Goal: Task Accomplishment & Management: Use online tool/utility

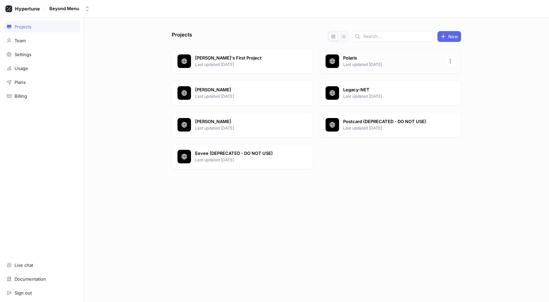
click at [361, 55] on p "Polaris" at bounding box center [392, 58] width 98 height 7
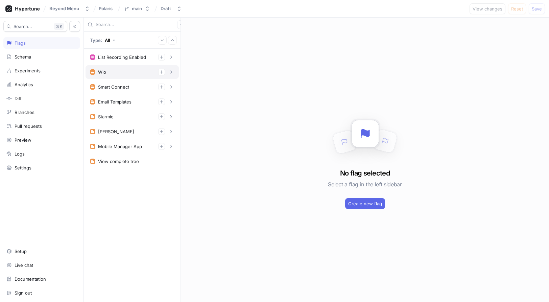
click at [122, 69] on div "Wlo" at bounding box center [132, 72] width 84 height 7
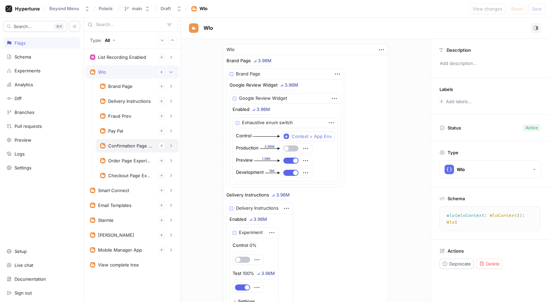
click at [129, 151] on div "Confirmation Page Experiments" at bounding box center [137, 146] width 83 height 14
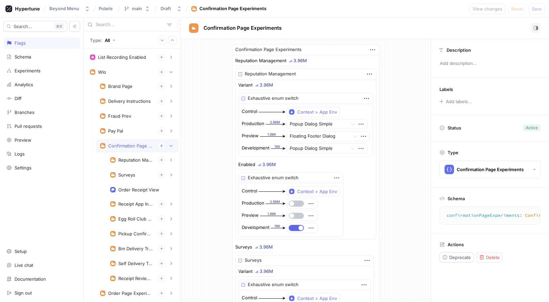
click at [131, 147] on div "Confirmation Page Experiments" at bounding box center [130, 145] width 45 height 5
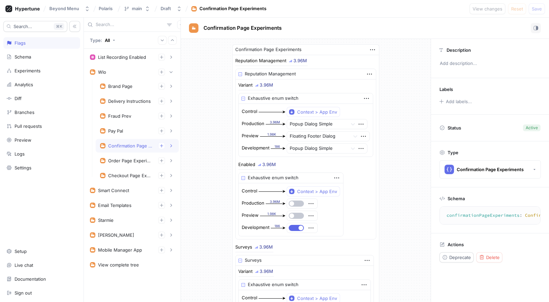
click at [131, 147] on div "Confirmation Page Experiments" at bounding box center [130, 145] width 45 height 5
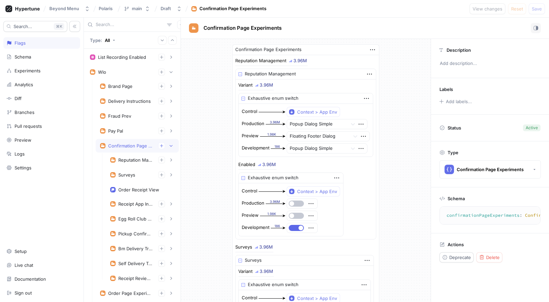
click at [131, 143] on div "Confirmation Page Experiments" at bounding box center [137, 145] width 74 height 7
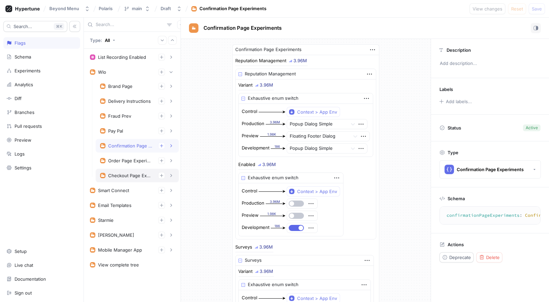
click at [135, 174] on div "Checkout Page Experiments" at bounding box center [130, 175] width 45 height 5
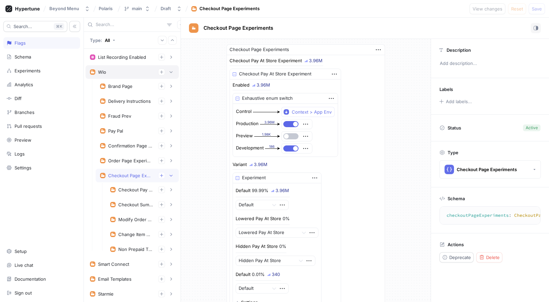
click at [137, 70] on div "Wlo" at bounding box center [132, 72] width 84 height 7
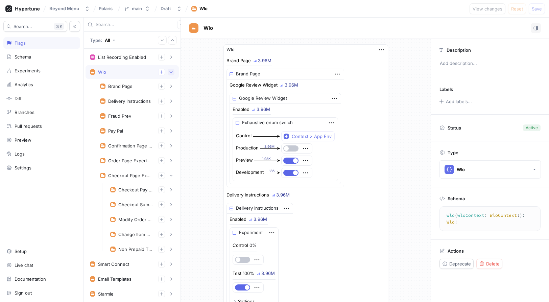
click at [170, 72] on icon "button" at bounding box center [171, 72] width 3 height 2
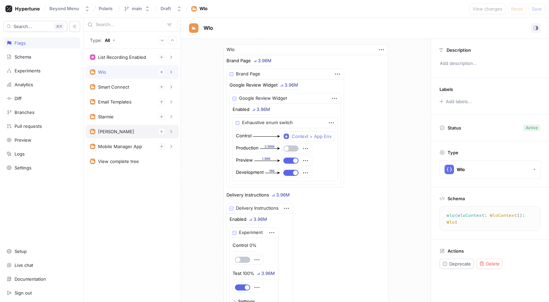
click at [138, 131] on div "[PERSON_NAME]" at bounding box center [132, 131] width 84 height 7
type textarea "[PERSON_NAME](dwightContext: DwightContext!): [PERSON_NAME]!"
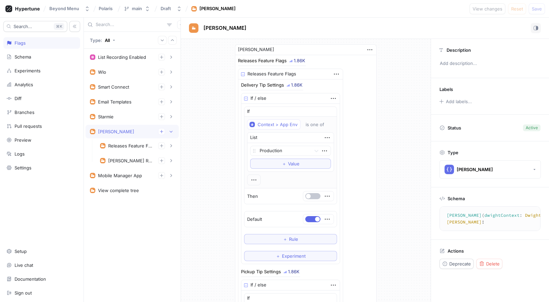
type textarea "x"
click at [137, 145] on div "Releases Feature Flags" at bounding box center [130, 145] width 45 height 5
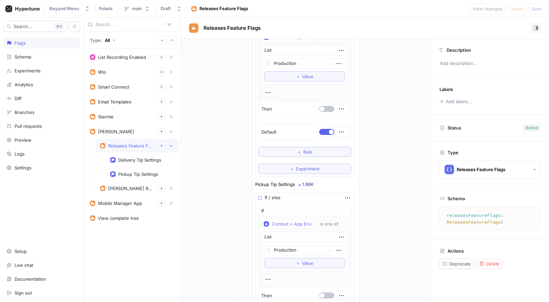
scroll to position [102, 0]
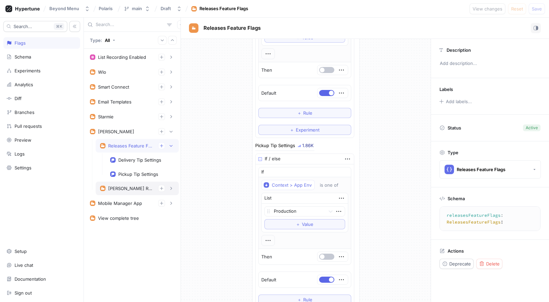
click at [128, 186] on div "[PERSON_NAME] Reputation Management" at bounding box center [130, 187] width 45 height 5
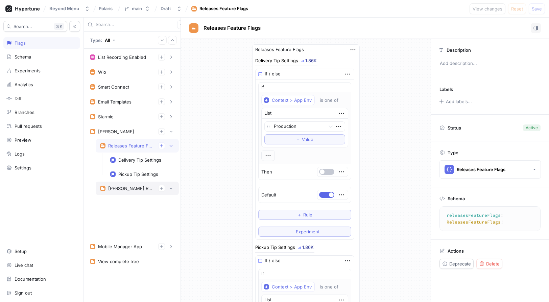
type textarea "dwightReputationManagement: DwightReputationManagement!"
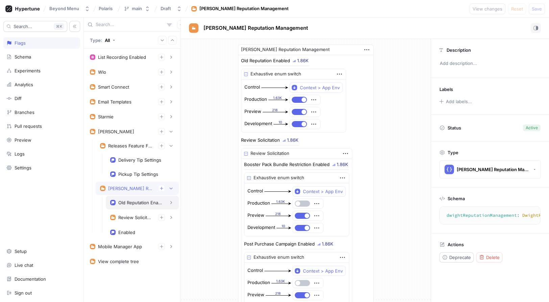
click at [136, 205] on div "Old Reputation Enabled" at bounding box center [140, 202] width 44 height 5
type textarea "x"
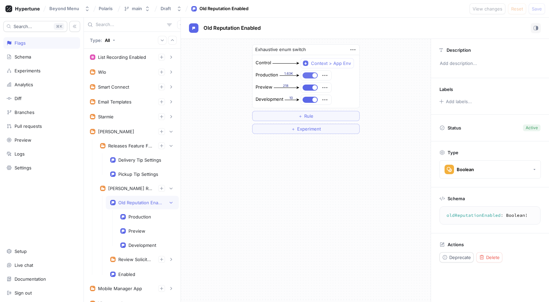
click at [311, 75] on button "button" at bounding box center [309, 75] width 15 height 6
click at [312, 87] on button "button" at bounding box center [309, 87] width 15 height 6
click at [312, 101] on button "button" at bounding box center [309, 100] width 15 height 6
click at [133, 269] on div "Enabled" at bounding box center [142, 274] width 73 height 14
type textarea "enabled: Boolean!"
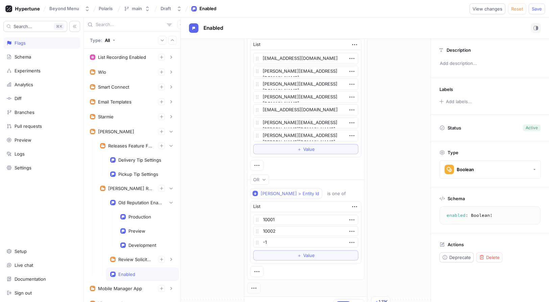
scroll to position [55, 0]
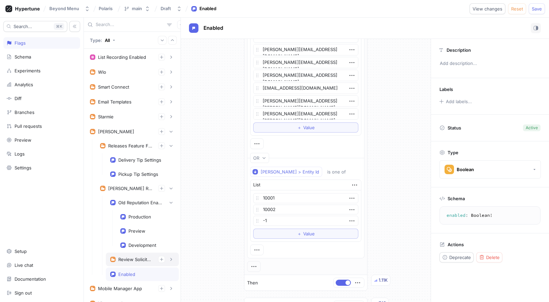
type textarea "x"
click at [126, 259] on div "Review Solicitation" at bounding box center [135, 258] width 34 height 5
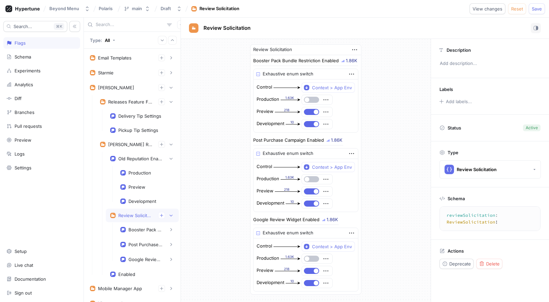
scroll to position [45, 0]
click at [122, 272] on div "Enabled" at bounding box center [126, 273] width 17 height 5
type textarea "enabled: Boolean!"
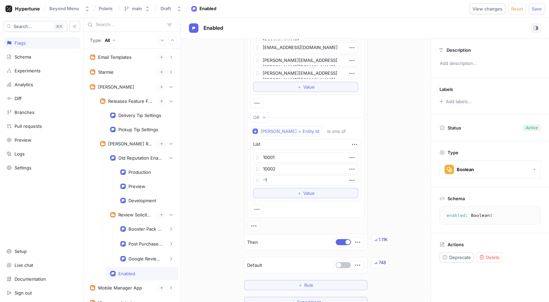
scroll to position [116, 0]
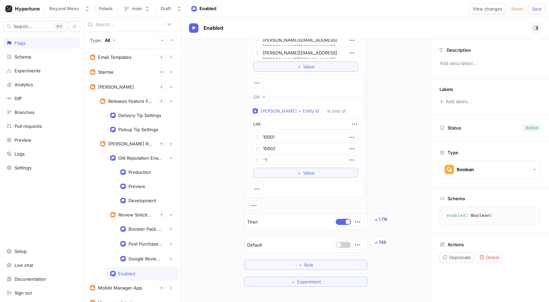
click at [339, 245] on button "button" at bounding box center [343, 245] width 15 height 6
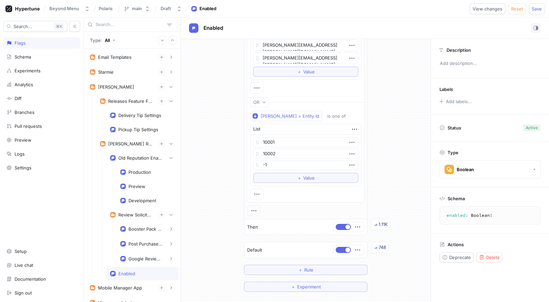
scroll to position [147, 0]
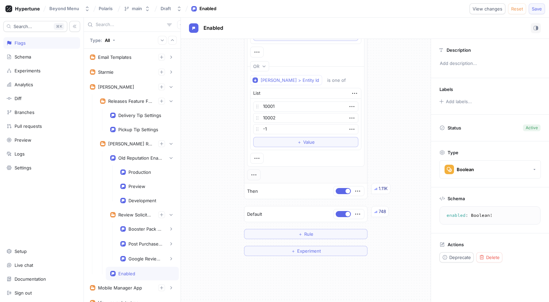
click at [532, 7] on span "Save" at bounding box center [536, 9] width 10 height 4
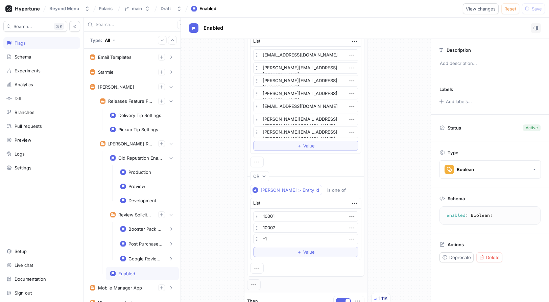
scroll to position [0, 0]
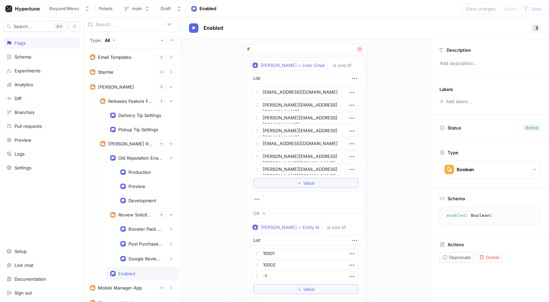
type textarea "x"
click at [358, 49] on icon "button" at bounding box center [359, 49] width 3 height 3
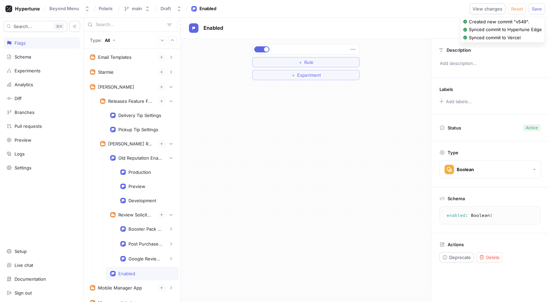
click at [353, 50] on icon "button" at bounding box center [352, 49] width 7 height 7
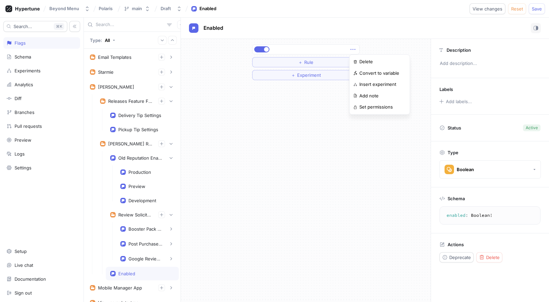
click at [373, 46] on div "＋ Rule ＋ Experiment" at bounding box center [306, 62] width 250 height 47
click at [536, 8] on span "Save" at bounding box center [536, 9] width 10 height 4
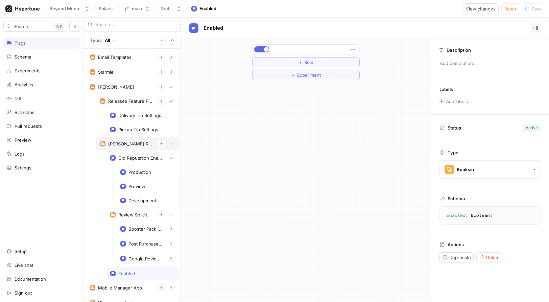
click at [135, 145] on div "[PERSON_NAME] Reputation Management" at bounding box center [130, 143] width 45 height 5
type textarea "dwightReputationManagement: DwightReputationManagement!"
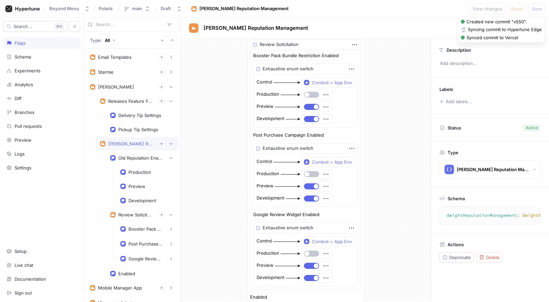
scroll to position [221, 0]
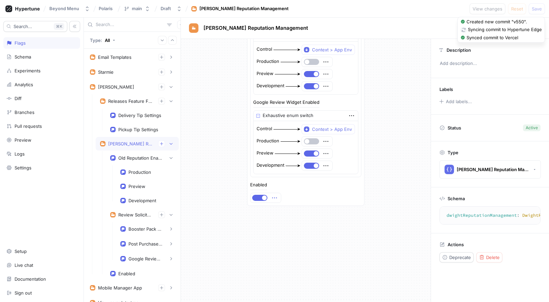
click at [273, 197] on icon "button" at bounding box center [274, 197] width 5 height 1
click at [274, 198] on icon "button" at bounding box center [274, 197] width 5 height 1
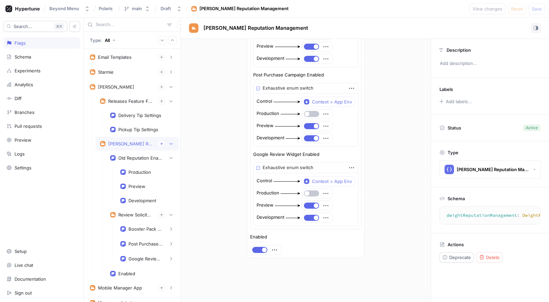
scroll to position [163, 0]
